Goal: Task Accomplishment & Management: Manage account settings

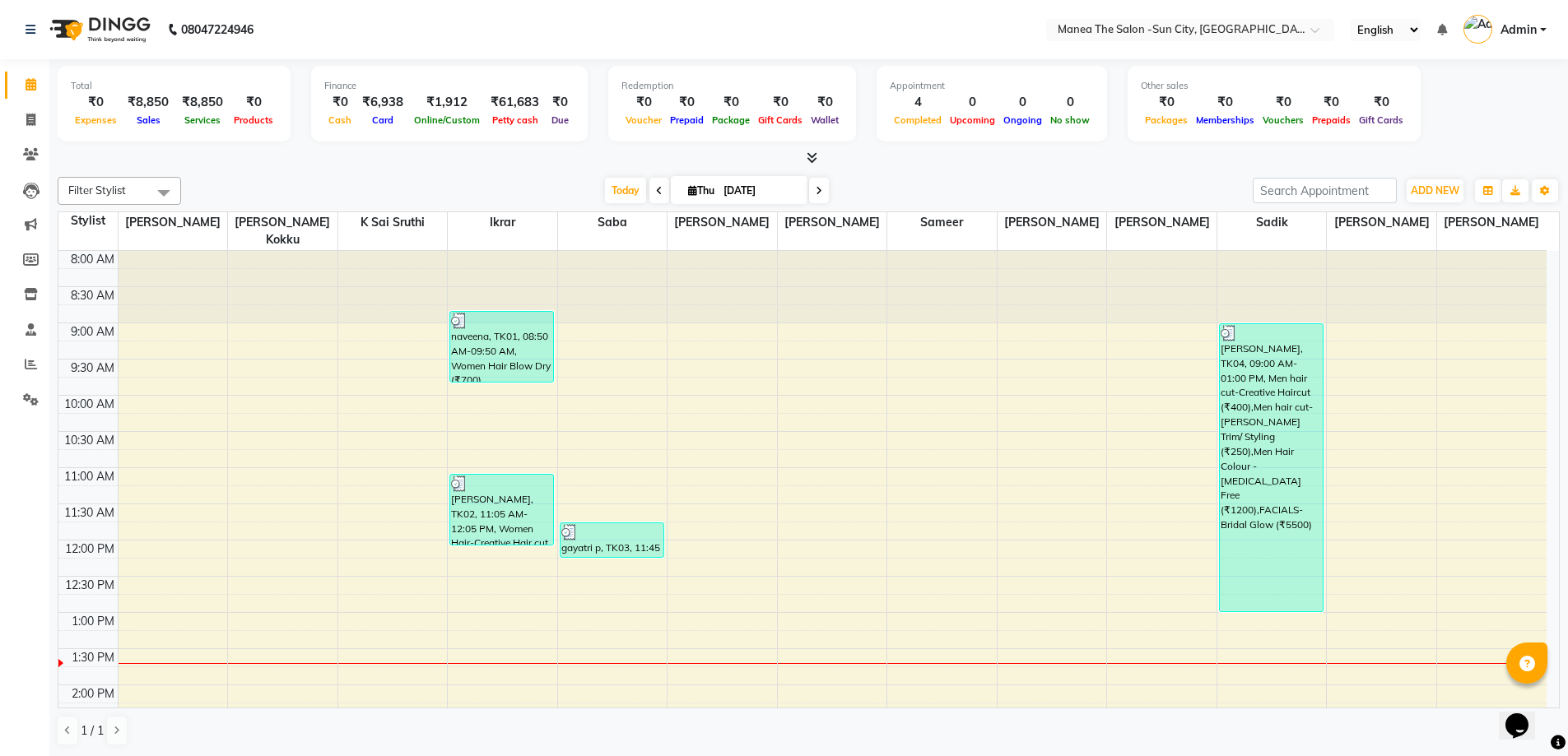
click at [1541, 25] on link "Admin" at bounding box center [1505, 30] width 83 height 27
click at [1478, 119] on link "Sign out" at bounding box center [1462, 118] width 151 height 25
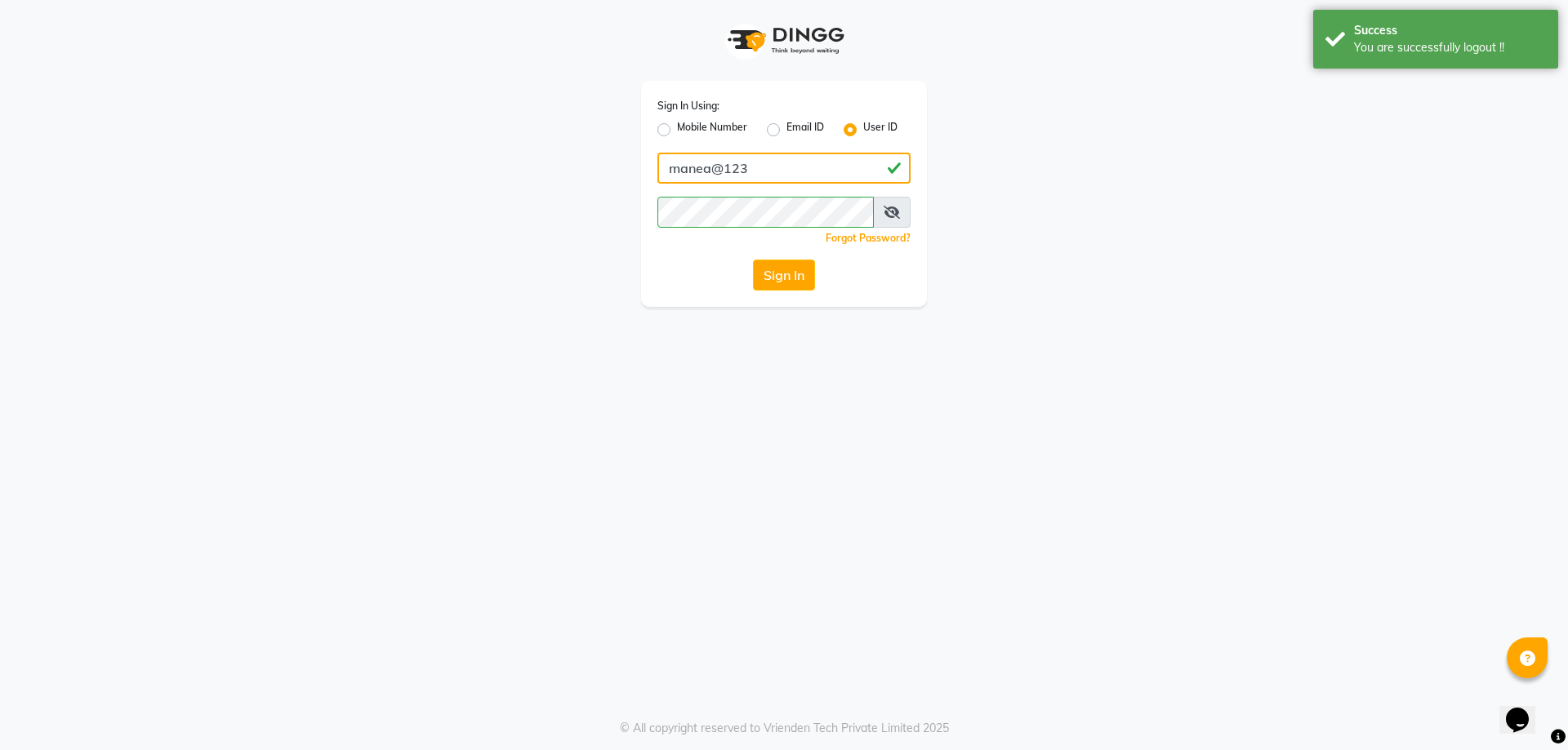
click at [781, 169] on input "manea@123" at bounding box center [784, 168] width 253 height 31
type input "9100166668"
click at [677, 133] on label "Mobile Number" at bounding box center [712, 130] width 71 height 19
click at [677, 131] on input "Mobile Number" at bounding box center [682, 125] width 10 height 10
radio input "true"
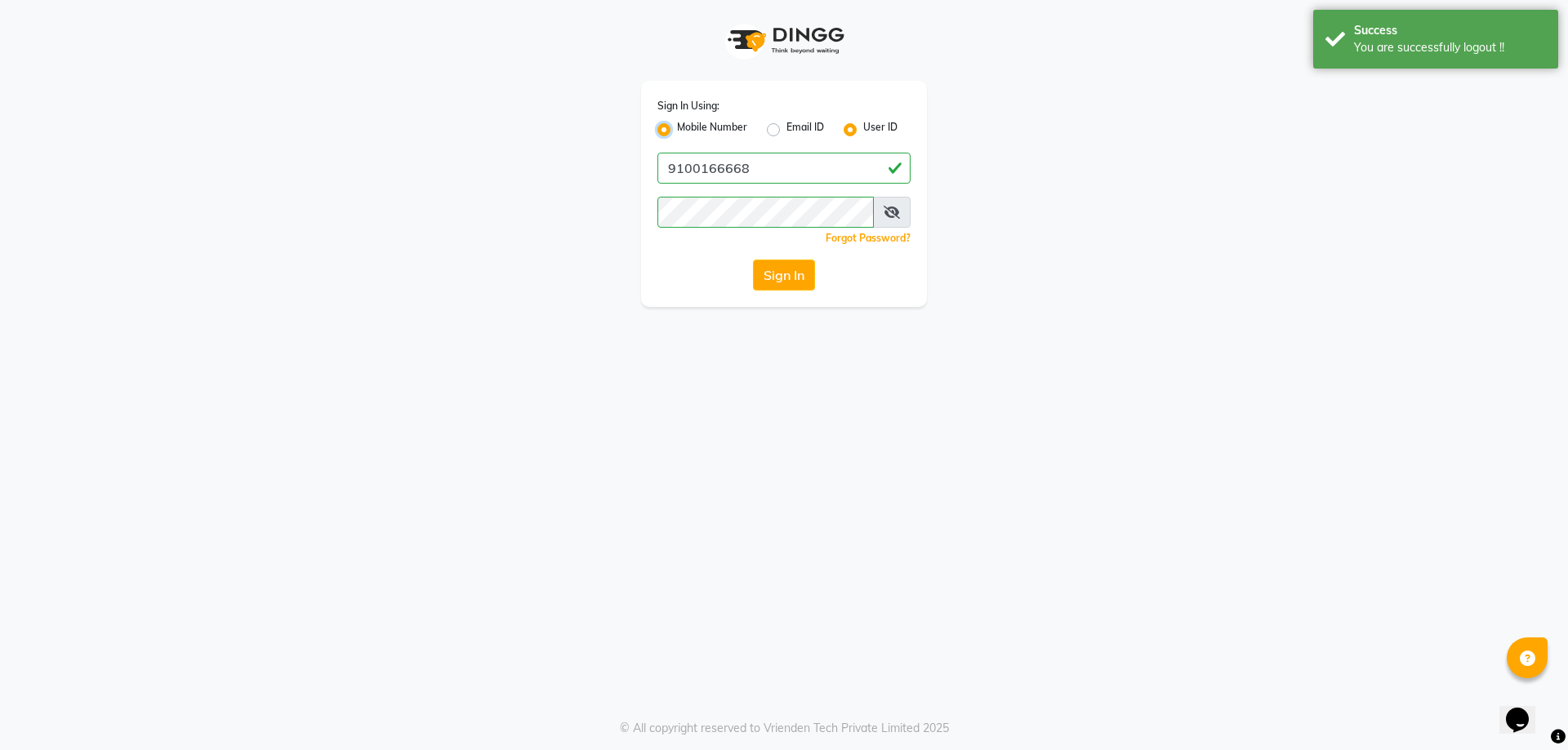
radio input "false"
click at [765, 174] on input "Username" at bounding box center [811, 168] width 199 height 31
type input "9100166668"
click at [800, 270] on button "Sign In" at bounding box center [783, 275] width 62 height 31
